Goal: Task Accomplishment & Management: Use online tool/utility

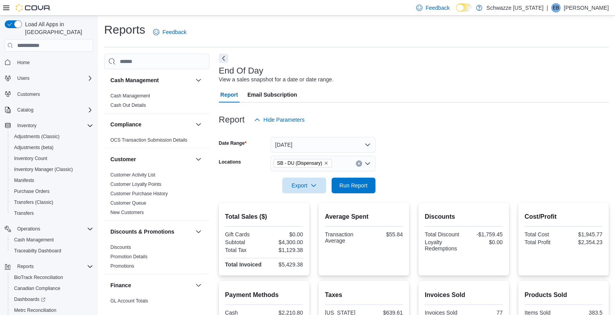
scroll to position [449, 0]
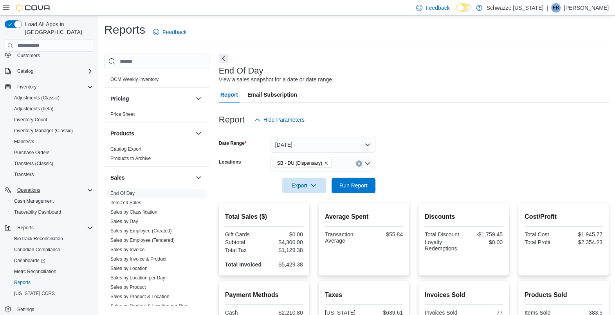
click at [45, 186] on button "Operations" at bounding box center [49, 190] width 95 height 11
click at [45, 197] on span "Cash Management" at bounding box center [34, 201] width 40 height 9
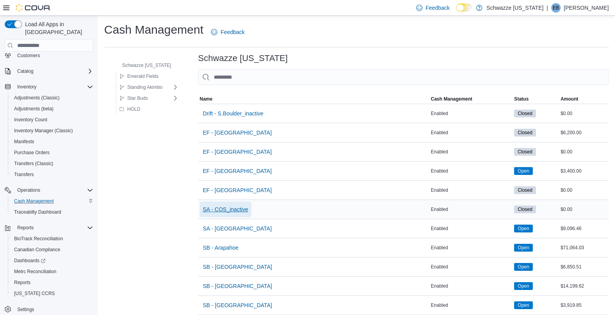
click at [228, 213] on span "SA - COS_inactive" at bounding box center [225, 210] width 45 height 16
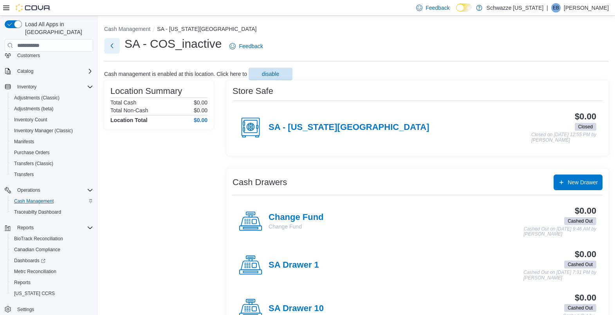
click at [110, 43] on button "Next" at bounding box center [112, 46] width 16 height 16
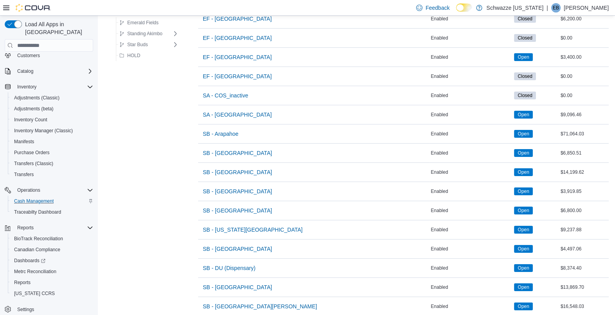
scroll to position [114, 0]
click at [246, 262] on span "SB - DU (Dispensary)" at bounding box center [229, 268] width 53 height 16
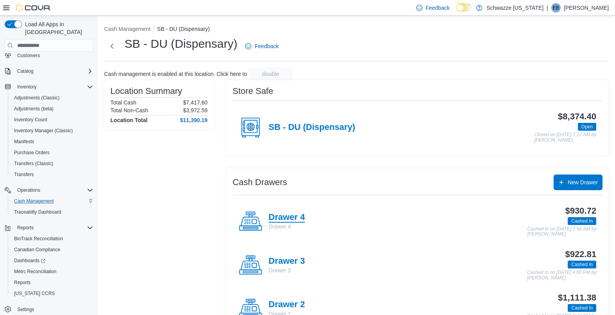
click at [290, 219] on h4 "Drawer 4" at bounding box center [287, 218] width 36 height 10
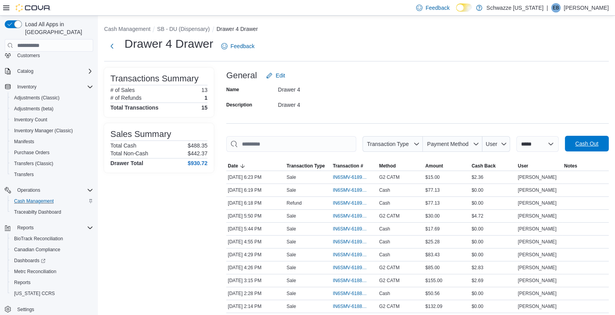
click at [586, 145] on span "Cash Out" at bounding box center [587, 144] width 23 height 8
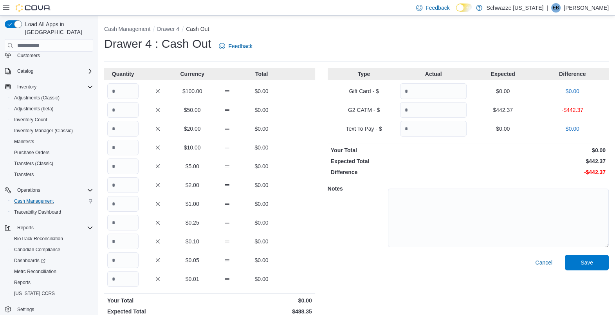
scroll to position [21, 0]
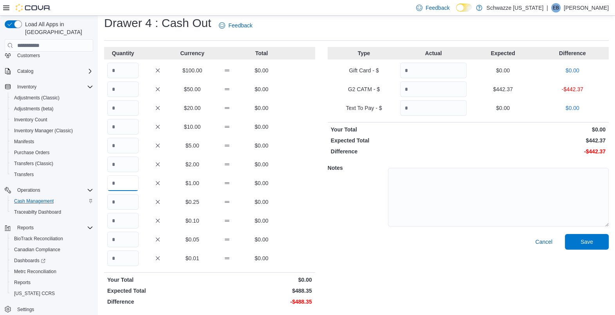
click at [121, 182] on input "Quantity" at bounding box center [122, 184] width 31 height 16
type input "***"
click at [124, 253] on input "Quantity" at bounding box center [122, 259] width 31 height 16
type input "**"
click at [275, 234] on div "$0.05 $0.00" at bounding box center [209, 240] width 211 height 16
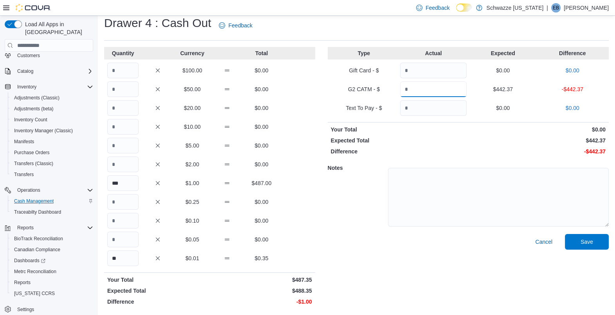
click at [418, 88] on input "Quantity" at bounding box center [433, 89] width 67 height 16
type input "******"
click at [449, 196] on textarea at bounding box center [498, 197] width 221 height 59
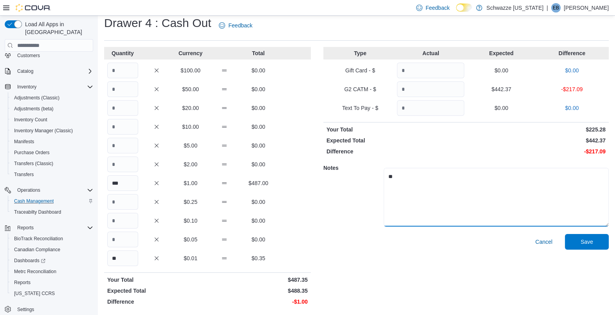
type textarea "*"
type textarea "**********"
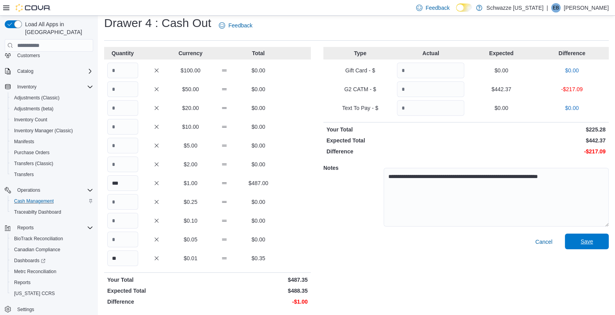
click at [603, 241] on span "Save" at bounding box center [587, 242] width 34 height 16
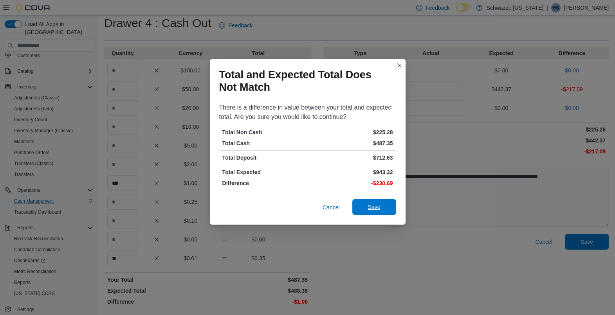
click at [382, 207] on span "Save" at bounding box center [374, 207] width 34 height 16
